Goal: Transaction & Acquisition: Book appointment/travel/reservation

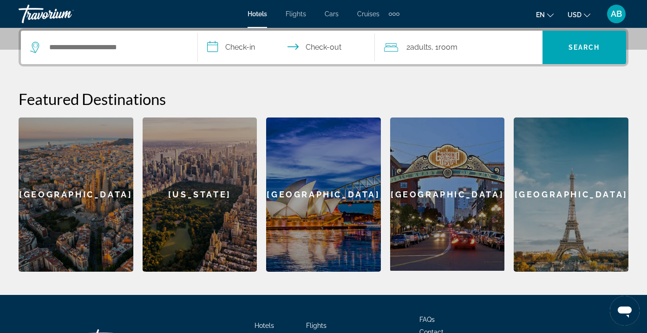
scroll to position [229, 0]
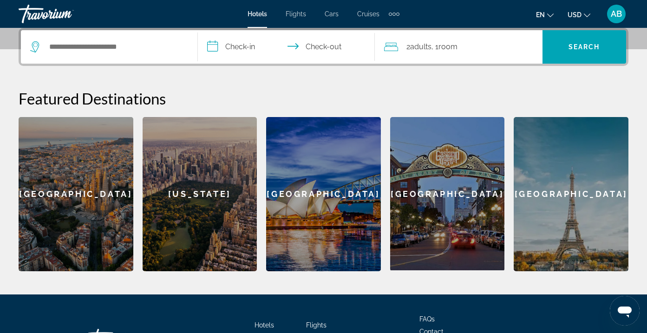
click at [404, 48] on div "2 Adult Adults , 1 Room rooms" at bounding box center [463, 46] width 158 height 13
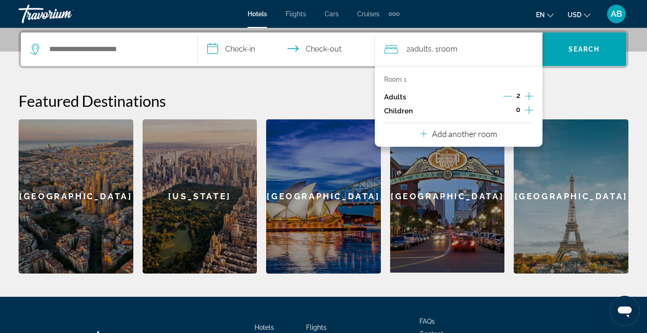
click at [528, 111] on icon "Increment children" at bounding box center [529, 110] width 8 height 11
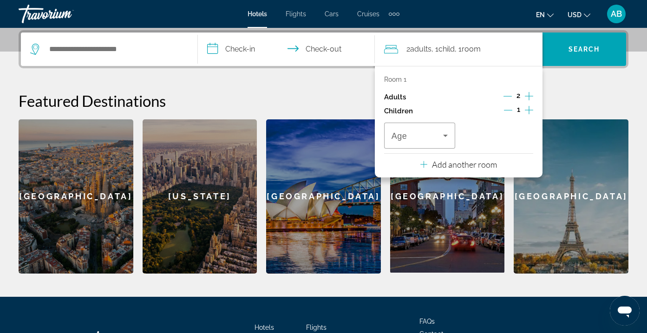
click at [528, 111] on icon "Increment children" at bounding box center [529, 110] width 8 height 11
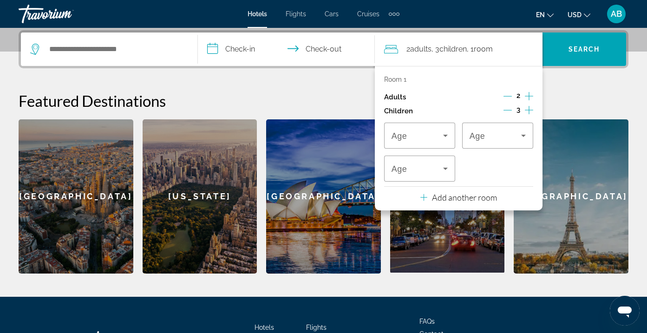
click at [528, 111] on icon "Increment children" at bounding box center [529, 110] width 8 height 11
click at [441, 144] on div "Travelers: 2 adults, 4 children" at bounding box center [420, 136] width 56 height 26
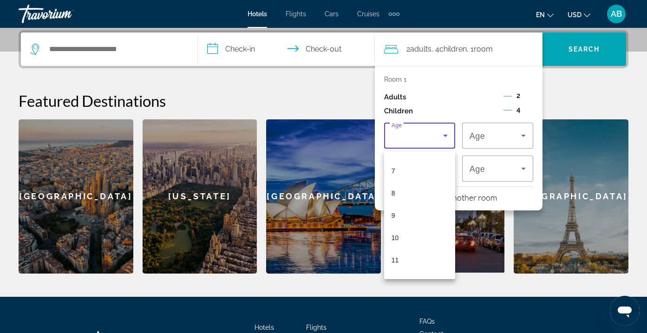
scroll to position [156, 0]
click at [410, 195] on mat-option "8" at bounding box center [419, 188] width 71 height 22
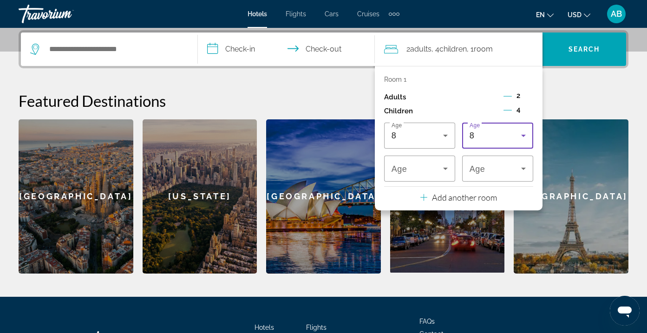
click at [512, 141] on div "8" at bounding box center [496, 135] width 52 height 11
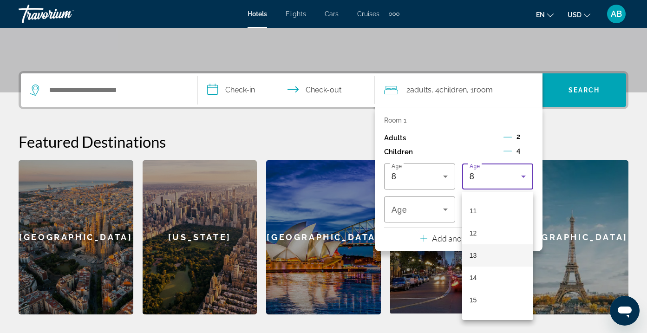
scroll to position [240, 0]
click at [498, 204] on mat-option "11" at bounding box center [497, 213] width 71 height 22
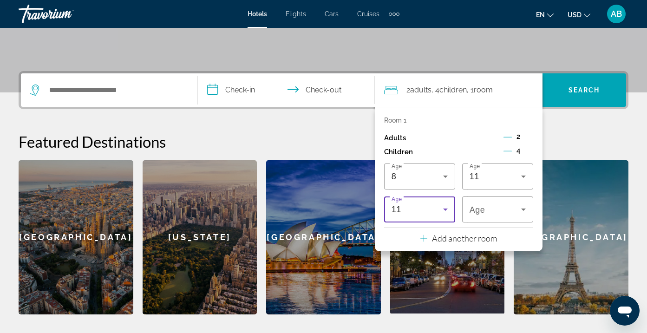
click at [444, 213] on icon "Travelers: 2 adults, 4 children" at bounding box center [445, 209] width 11 height 11
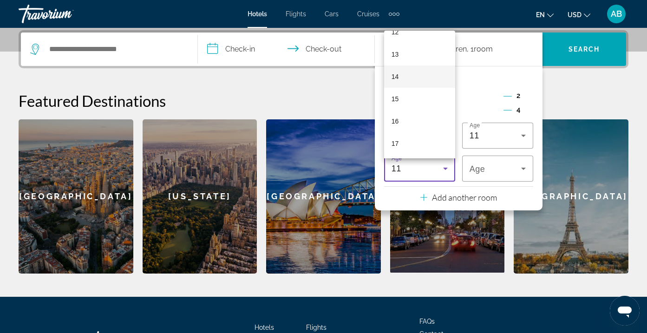
scroll to position [281, 0]
click at [412, 52] on mat-option "13" at bounding box center [419, 54] width 71 height 22
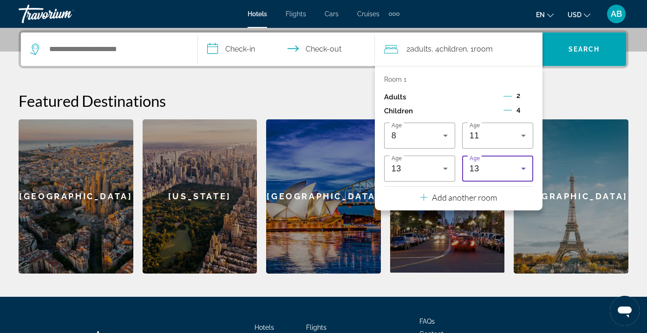
click at [507, 182] on div "13" at bounding box center [498, 169] width 56 height 26
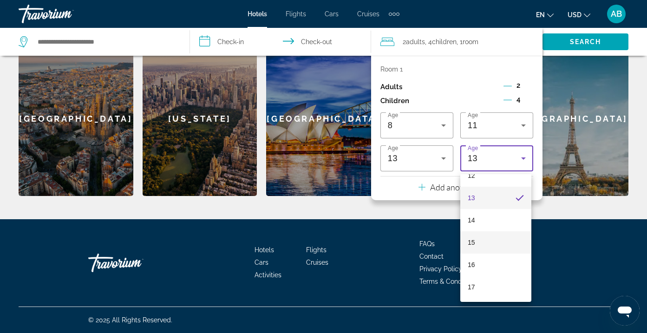
click at [495, 237] on mat-option "15" at bounding box center [495, 242] width 71 height 22
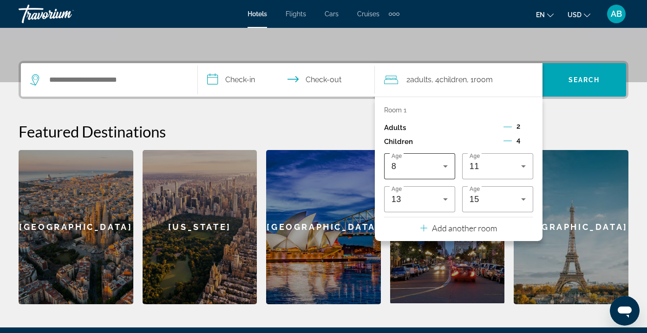
scroll to position [184, 0]
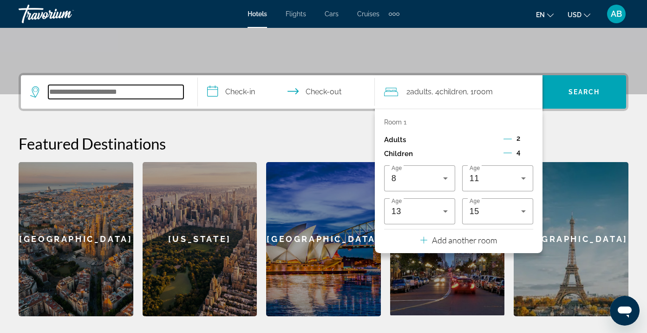
click at [100, 90] on input "Search hotel destination" at bounding box center [115, 92] width 135 height 14
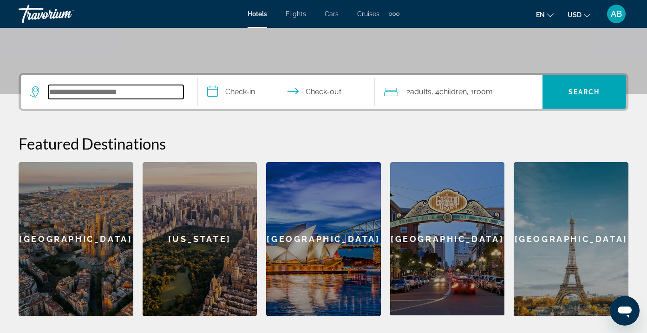
scroll to position [227, 0]
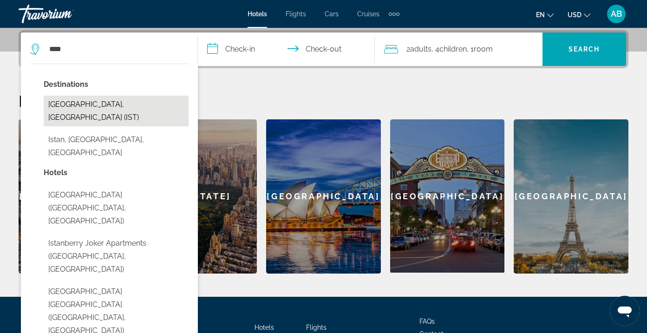
click at [112, 105] on button "[GEOGRAPHIC_DATA], [GEOGRAPHIC_DATA] (IST)" at bounding box center [116, 111] width 145 height 31
type input "**********"
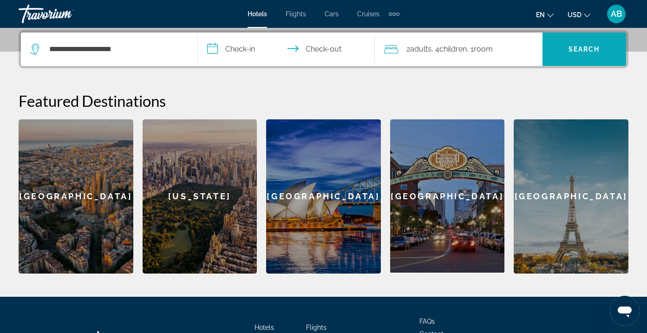
click at [582, 48] on span "Search" at bounding box center [585, 49] width 32 height 7
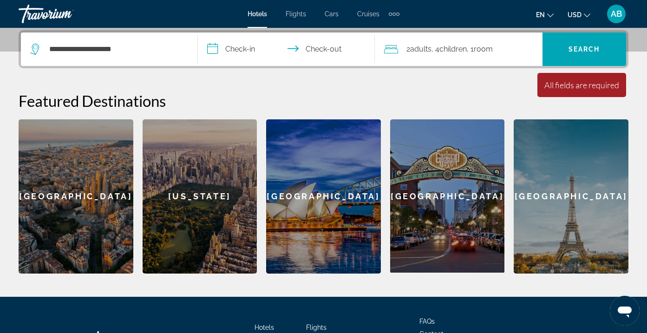
click at [219, 50] on input "**********" at bounding box center [288, 51] width 181 height 36
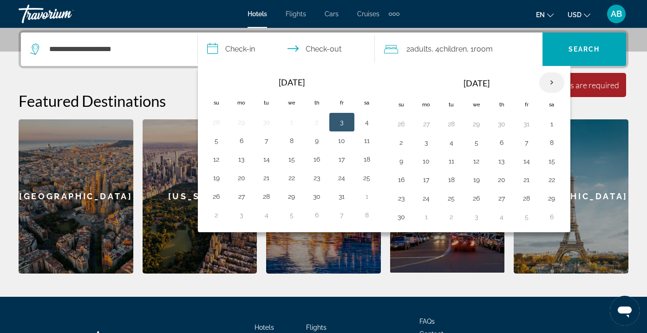
click at [549, 83] on th "Next month" at bounding box center [551, 82] width 25 height 20
click at [528, 180] on button "20" at bounding box center [526, 179] width 15 height 13
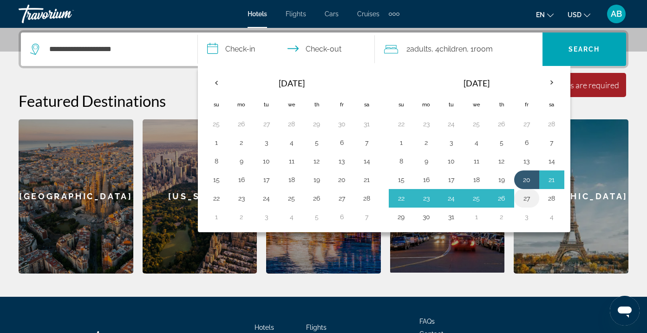
click at [529, 198] on button "27" at bounding box center [526, 198] width 15 height 13
type input "**********"
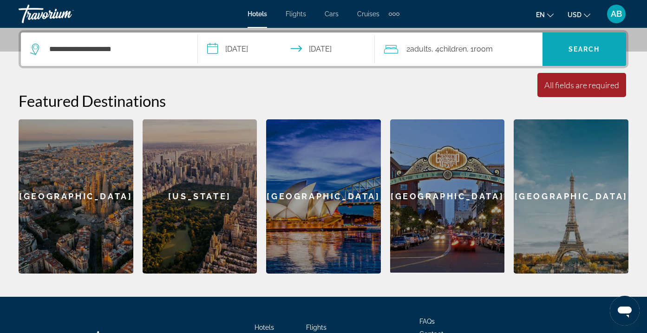
click at [589, 56] on span "Search" at bounding box center [585, 49] width 84 height 22
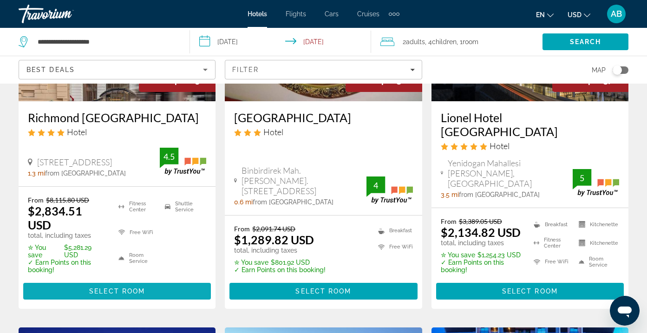
scroll to position [163, 0]
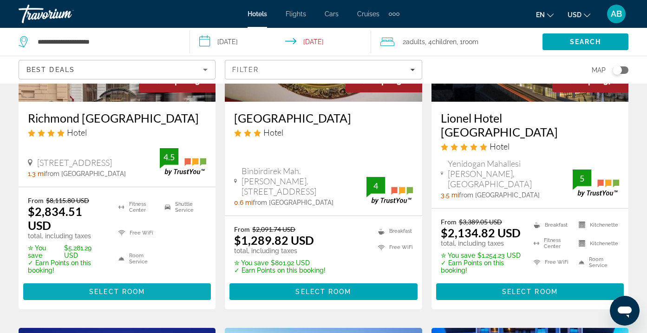
click at [144, 288] on span "Select Room" at bounding box center [117, 291] width 56 height 7
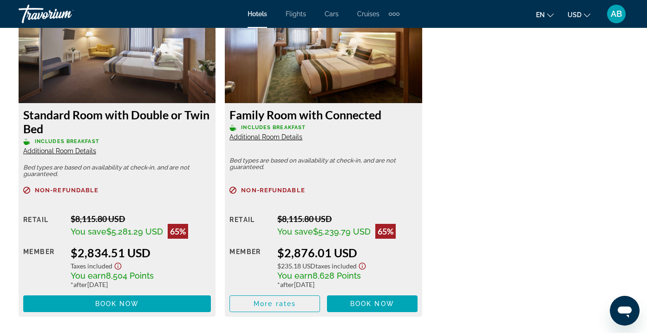
scroll to position [1523, 0]
